Goal: Information Seeking & Learning: Learn about a topic

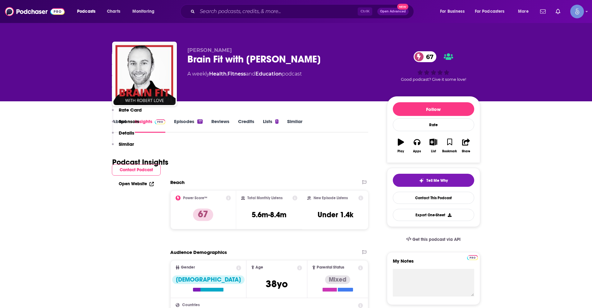
scroll to position [373, 0]
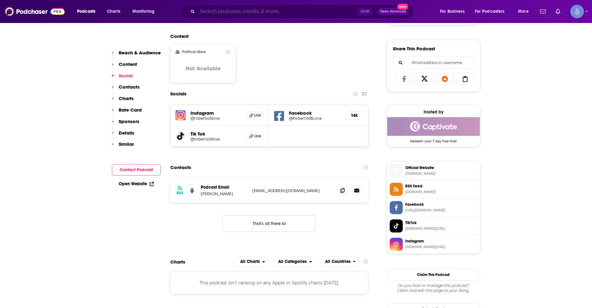
click at [249, 10] on input "Search podcasts, credits, & more..." at bounding box center [277, 12] width 160 height 10
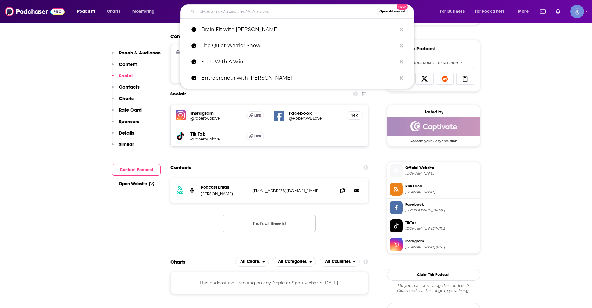
paste input "Leveraging AI"
type input "Leveraging AI"
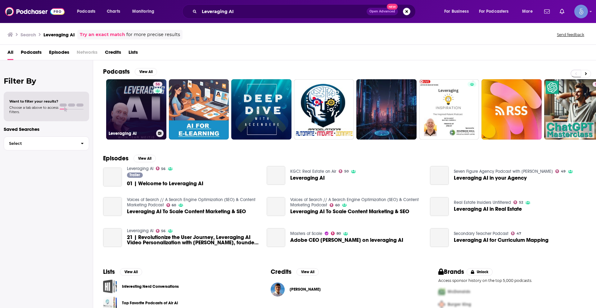
click at [121, 118] on link "56 Leveraging AI" at bounding box center [136, 109] width 60 height 60
